Goal: Browse casually

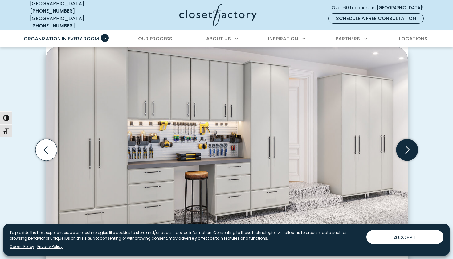
scroll to position [179, 0]
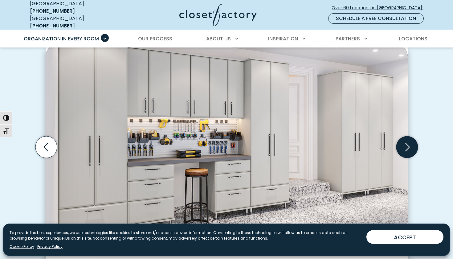
click at [409, 143] on icon "Next slide" at bounding box center [407, 147] width 22 height 22
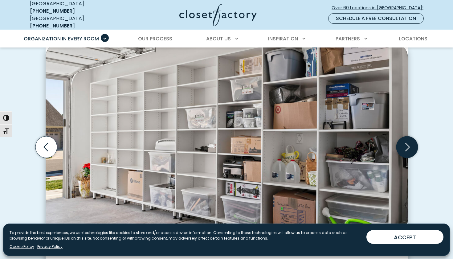
click at [409, 143] on icon "Next slide" at bounding box center [407, 147] width 22 height 22
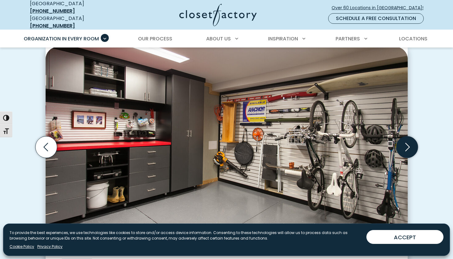
click at [409, 143] on icon "Next slide" at bounding box center [407, 147] width 22 height 22
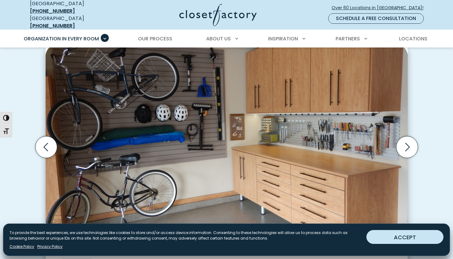
click at [408, 234] on button "ACCEPT" at bounding box center [404, 237] width 77 height 14
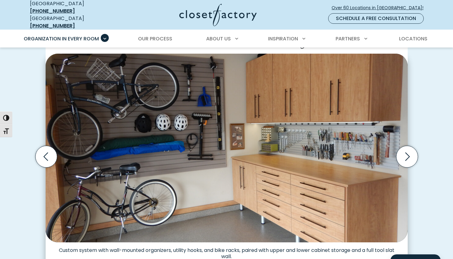
scroll to position [170, 0]
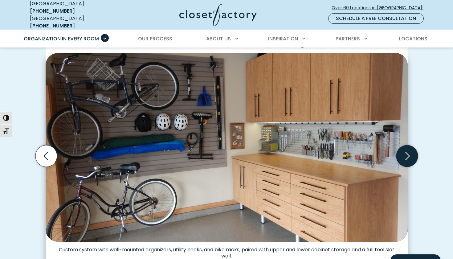
click at [405, 152] on icon "Next slide" at bounding box center [407, 156] width 22 height 22
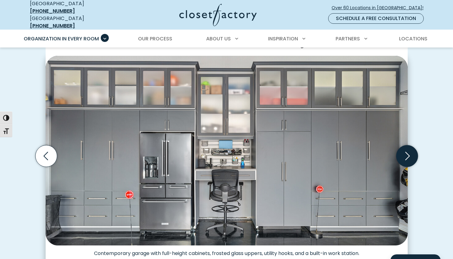
click at [405, 152] on icon "Next slide" at bounding box center [407, 156] width 22 height 22
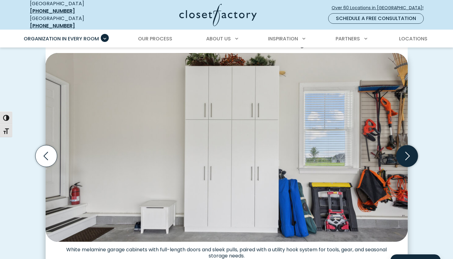
click at [405, 152] on icon "Next slide" at bounding box center [407, 156] width 22 height 22
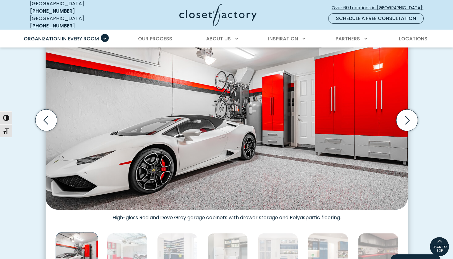
scroll to position [203, 0]
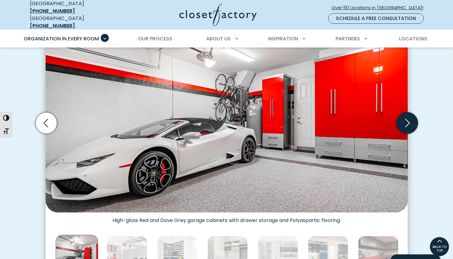
click at [406, 121] on icon "Next slide" at bounding box center [407, 123] width 22 height 22
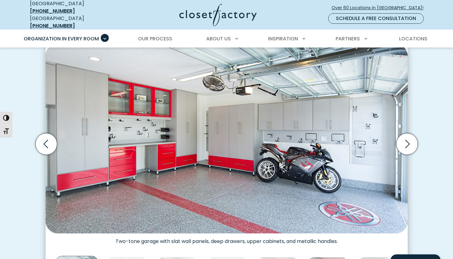
scroll to position [182, 0]
click at [406, 133] on icon "Next slide" at bounding box center [407, 144] width 22 height 22
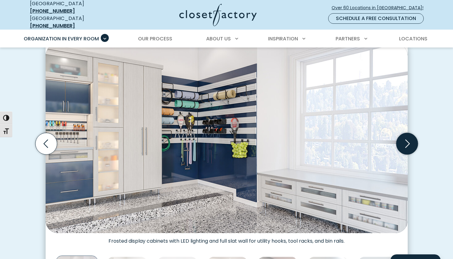
click at [407, 147] on icon "Next slide" at bounding box center [407, 144] width 22 height 22
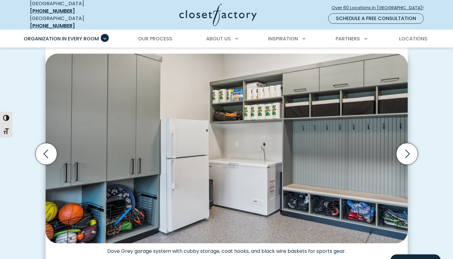
scroll to position [174, 0]
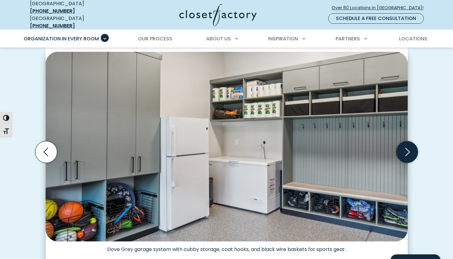
click at [408, 148] on icon "Next slide" at bounding box center [407, 152] width 5 height 8
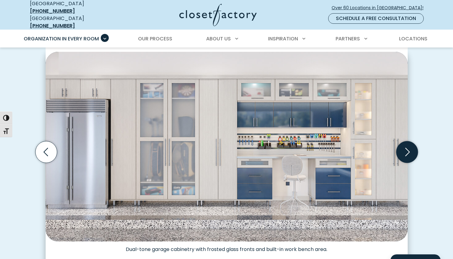
click at [408, 148] on icon "Next slide" at bounding box center [407, 152] width 5 height 8
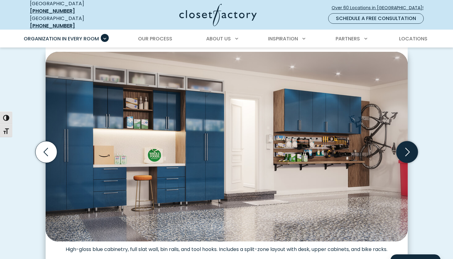
click at [408, 148] on icon "Next slide" at bounding box center [407, 152] width 5 height 8
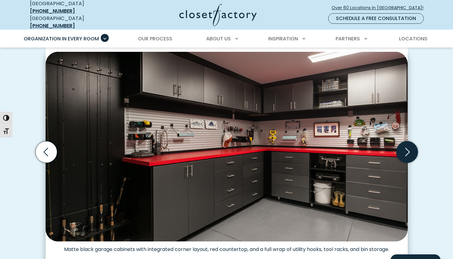
click at [406, 147] on icon "Next slide" at bounding box center [407, 152] width 22 height 22
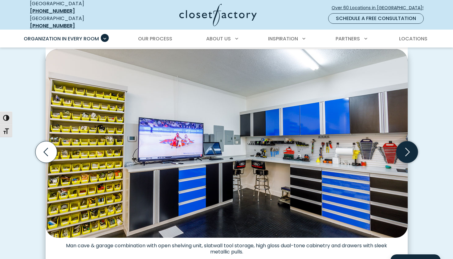
click at [407, 152] on icon "Next slide" at bounding box center [407, 152] width 22 height 22
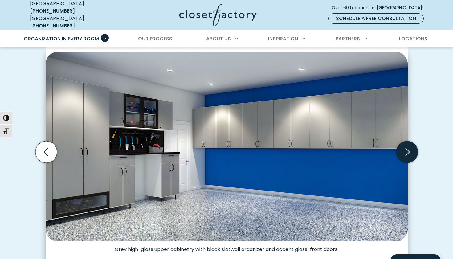
click at [411, 149] on icon "Next slide" at bounding box center [407, 152] width 22 height 22
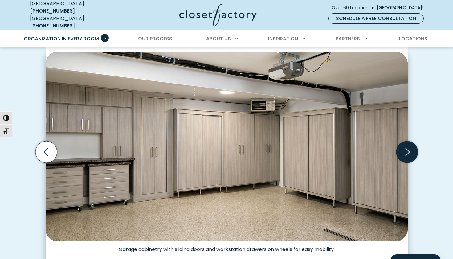
click at [409, 144] on icon "Next slide" at bounding box center [407, 152] width 22 height 22
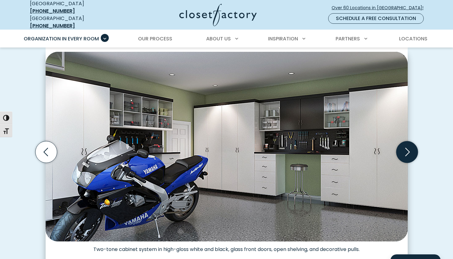
click at [403, 149] on icon "Next slide" at bounding box center [407, 152] width 22 height 22
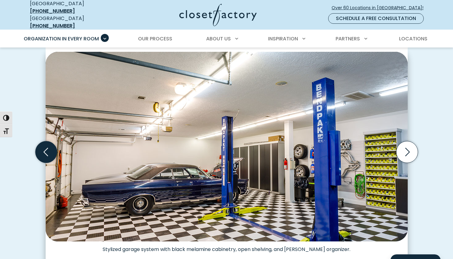
click at [45, 144] on icon "Previous slide" at bounding box center [46, 152] width 22 height 22
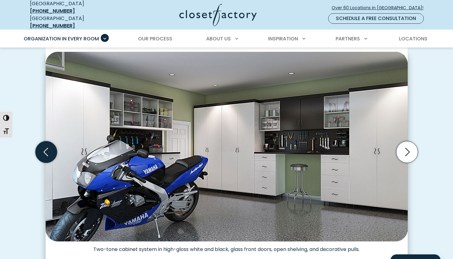
click at [45, 144] on icon "Previous slide" at bounding box center [46, 152] width 22 height 22
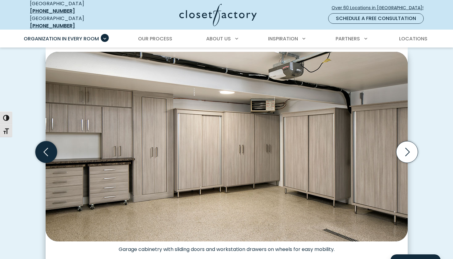
click at [45, 144] on icon "Previous slide" at bounding box center [46, 152] width 22 height 22
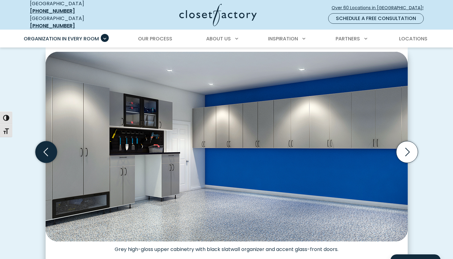
click at [45, 144] on icon "Previous slide" at bounding box center [46, 152] width 22 height 22
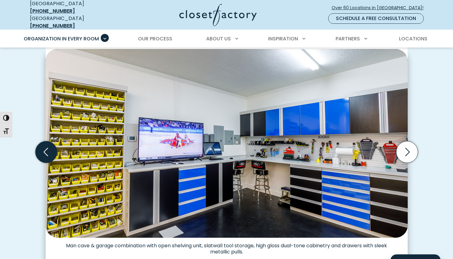
click at [45, 144] on icon "Previous slide" at bounding box center [46, 152] width 22 height 22
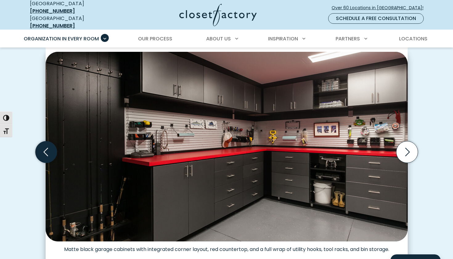
click at [45, 144] on icon "Previous slide" at bounding box center [46, 152] width 22 height 22
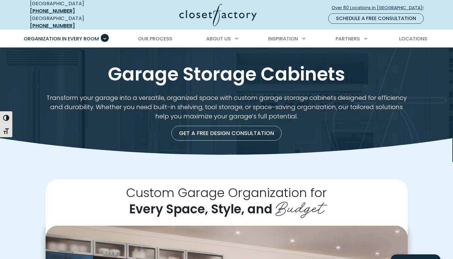
scroll to position [0, 0]
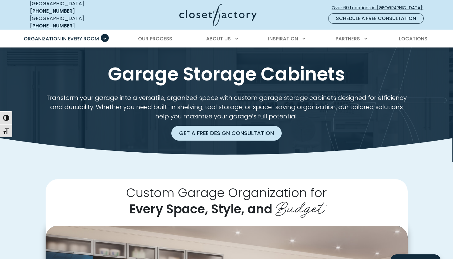
click at [212, 132] on link "Get a Free Design Consultation" at bounding box center [226, 133] width 110 height 15
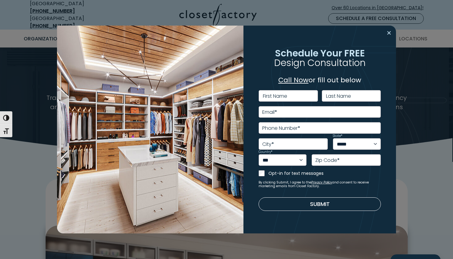
click at [389, 33] on button "Close modal" at bounding box center [388, 33] width 9 height 10
